Goal: Information Seeking & Learning: Learn about a topic

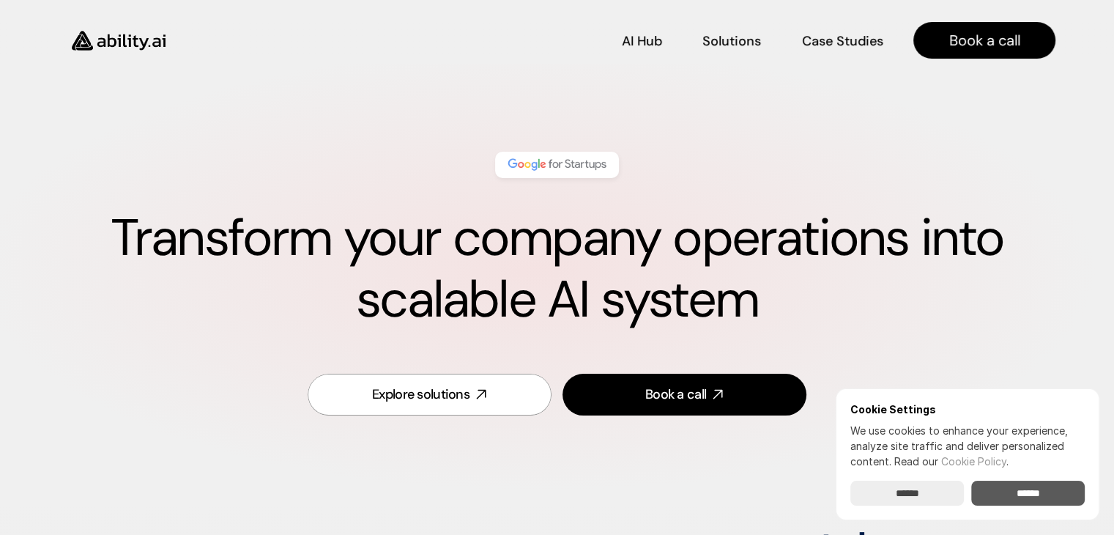
click at [1028, 494] on input "******" at bounding box center [1028, 493] width 114 height 25
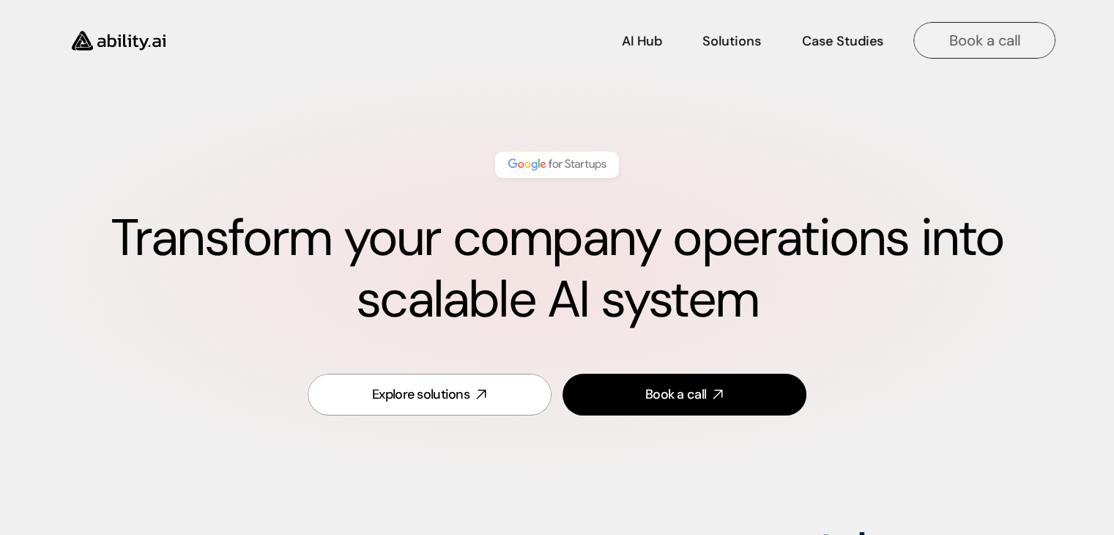
click at [988, 34] on p "Book a call" at bounding box center [984, 40] width 71 height 21
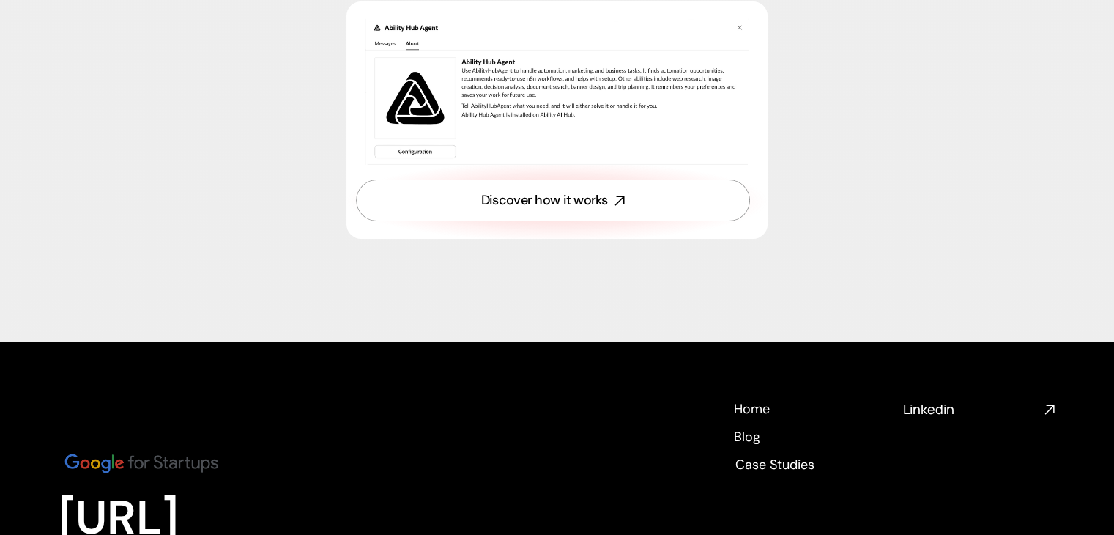
scroll to position [5239, 0]
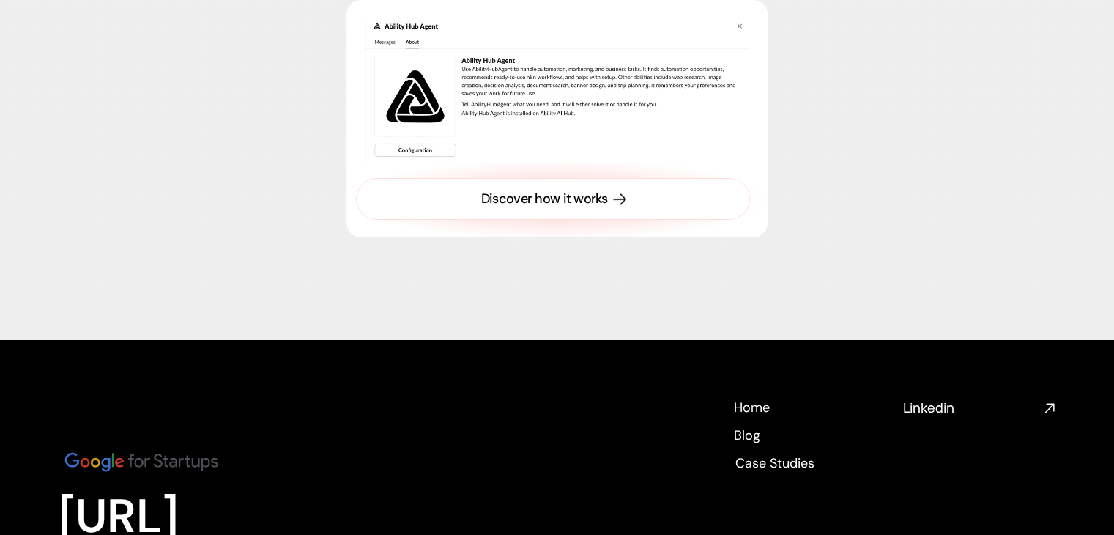
click at [593, 201] on div "Discover how it works" at bounding box center [544, 199] width 127 height 18
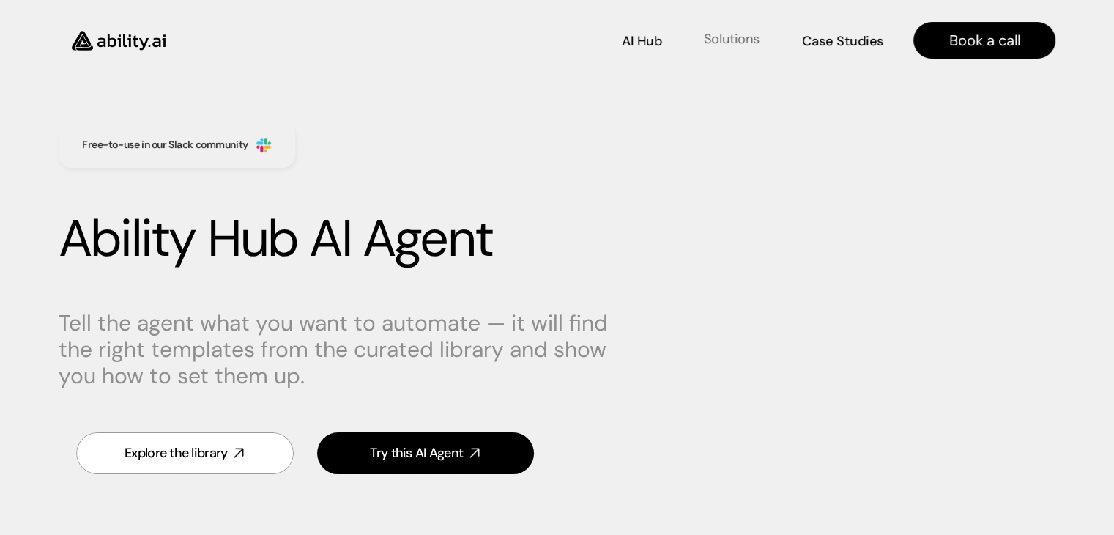
click at [720, 42] on p "Solutions" at bounding box center [732, 39] width 56 height 18
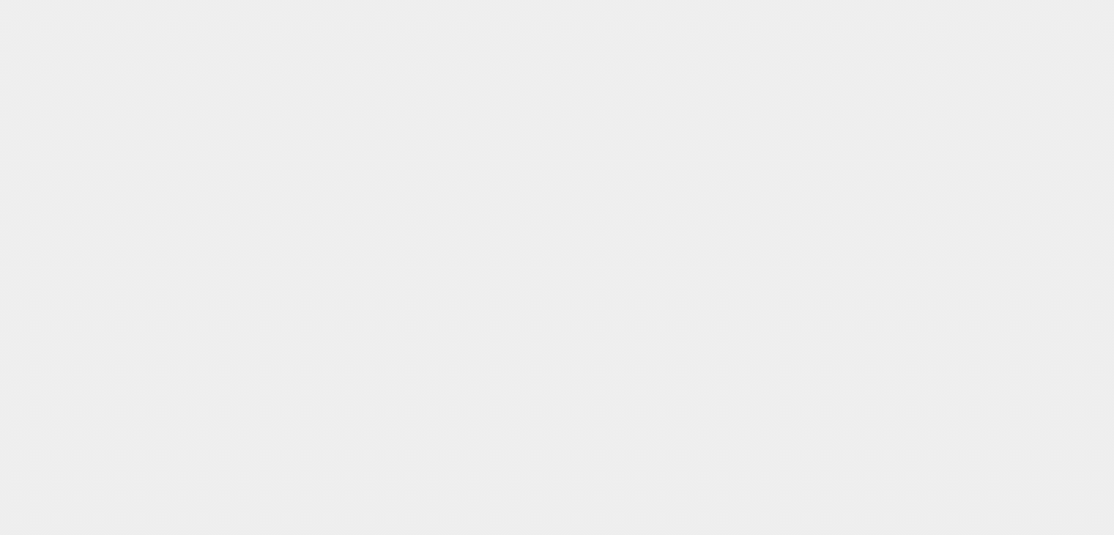
scroll to position [4345, 0]
